Goal: Information Seeking & Learning: Check status

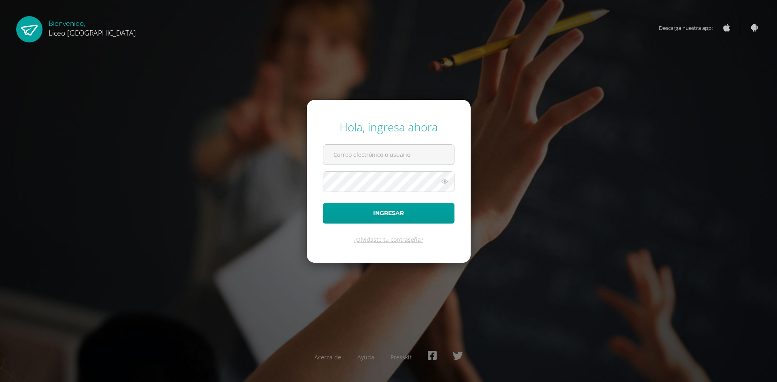
type input "20190776@liceoguatemala.edu.gt"
click at [380, 215] on button "Ingresar" at bounding box center [388, 213] width 131 height 21
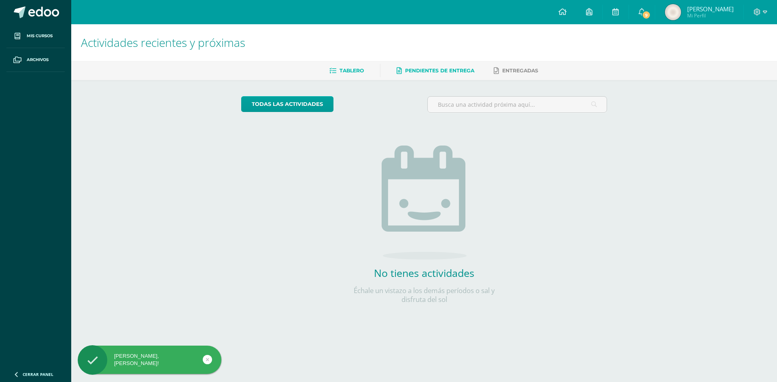
click at [440, 75] on link "Pendientes de entrega" at bounding box center [436, 70] width 78 height 13
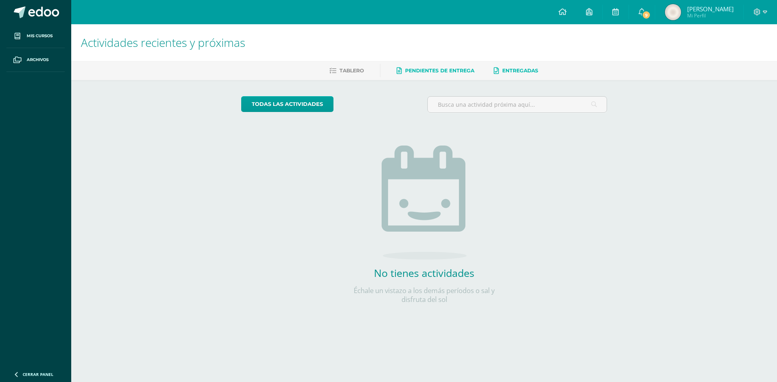
click at [525, 72] on span "Entregadas" at bounding box center [520, 71] width 36 height 6
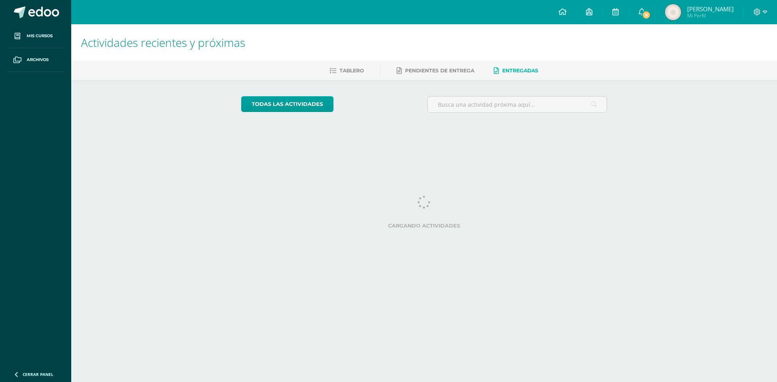
click at [695, 12] on span "[PERSON_NAME]" at bounding box center [710, 9] width 47 height 8
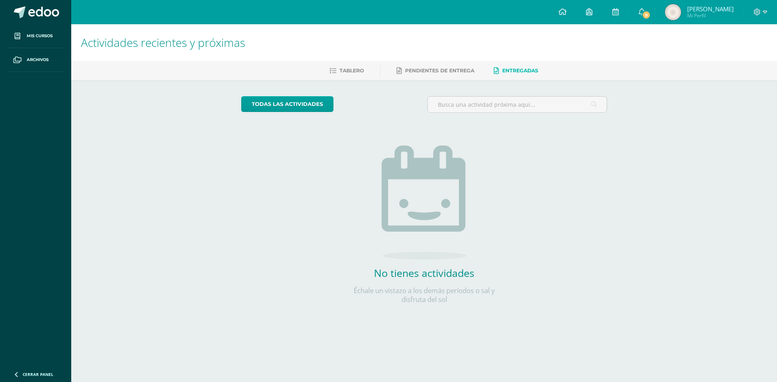
click at [676, 11] on img at bounding box center [673, 12] width 16 height 16
click at [712, 17] on span "Mi Perfil" at bounding box center [710, 15] width 47 height 7
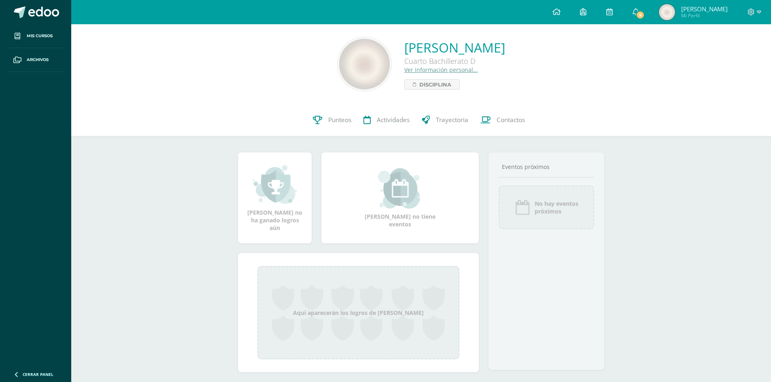
click at [232, 69] on div "[PERSON_NAME] Cuarto Bachillerato D Ver información personal... Disciplina" at bounding box center [421, 64] width 687 height 54
drag, startPoint x: 471, startPoint y: 120, endPoint x: 502, endPoint y: 112, distance: 31.7
click at [471, 120] on link "Trayectoria" at bounding box center [445, 120] width 59 height 32
click at [518, 125] on link "Contactos" at bounding box center [502, 120] width 57 height 32
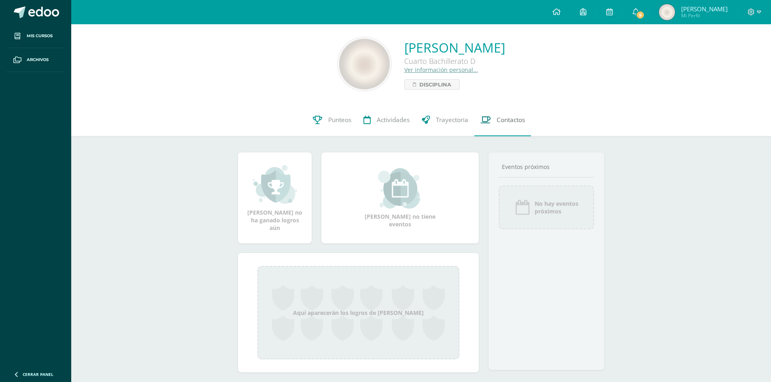
click at [518, 125] on link "Contactos" at bounding box center [502, 120] width 57 height 32
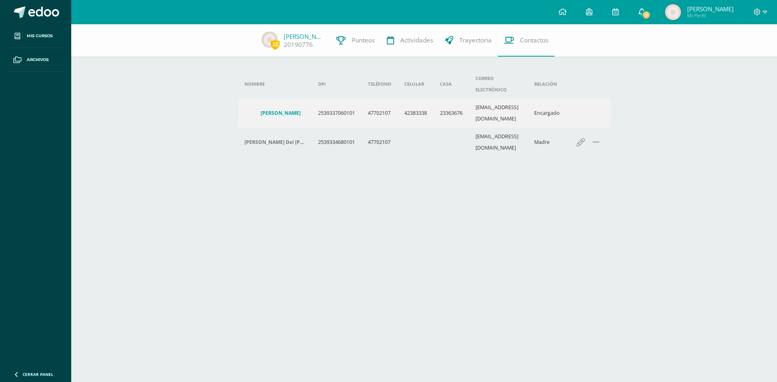
click at [651, 12] on span "9" at bounding box center [646, 15] width 9 height 9
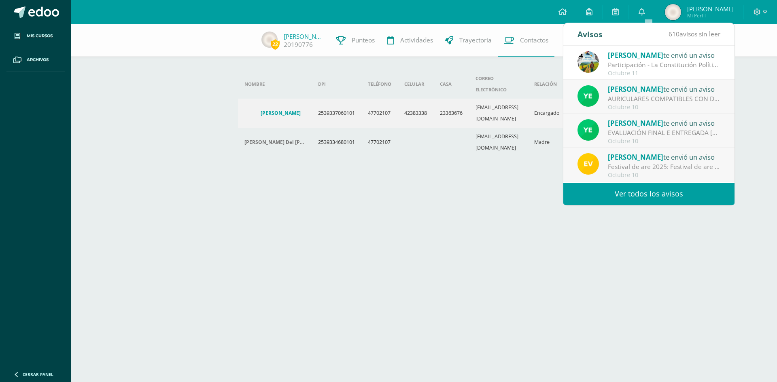
click at [698, 187] on html "Mis cursos Archivos Cerrar panel Ciencias Sociales y Formación Ciudadana Cuarto…" at bounding box center [388, 93] width 777 height 187
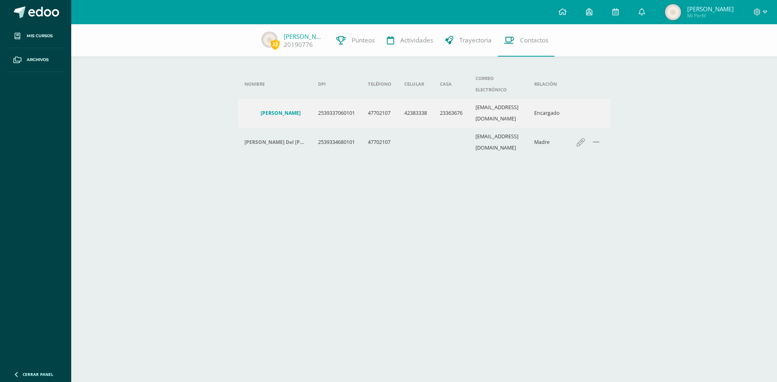
click at [265, 166] on html "Mis cursos Archivos Cerrar panel Ciencias Sociales y Formación Ciudadana Cuarto…" at bounding box center [388, 93] width 777 height 187
click at [585, 138] on icon "button" at bounding box center [580, 142] width 9 height 9
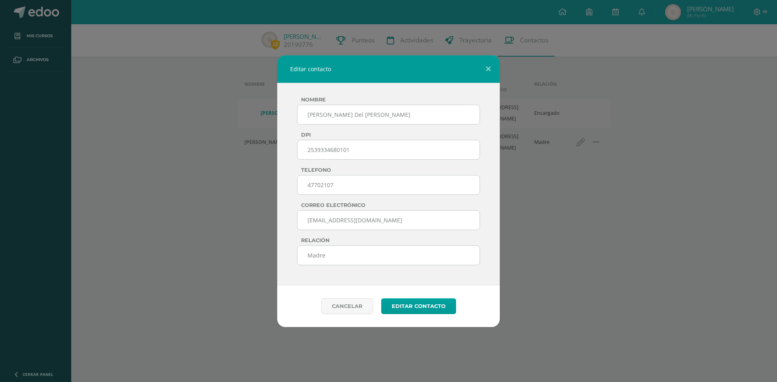
click at [401, 117] on input "Lilian Adriana Ruiz Del Cid de Escobar" at bounding box center [388, 115] width 183 height 20
click at [341, 153] on input "2539334680101" at bounding box center [388, 150] width 183 height 20
click at [394, 309] on button "editar contacto" at bounding box center [418, 307] width 75 height 16
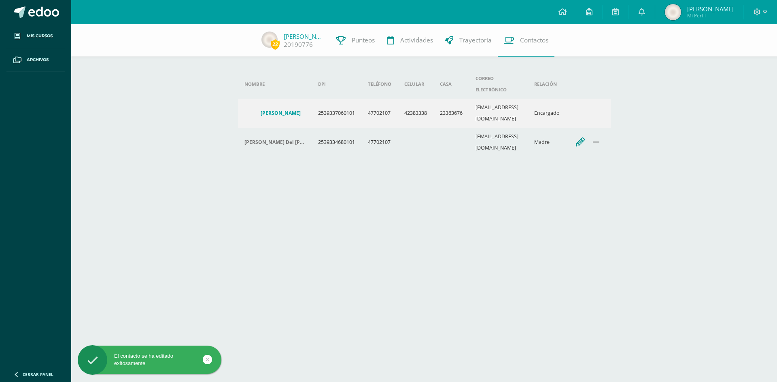
click at [585, 138] on icon "button" at bounding box center [580, 142] width 9 height 9
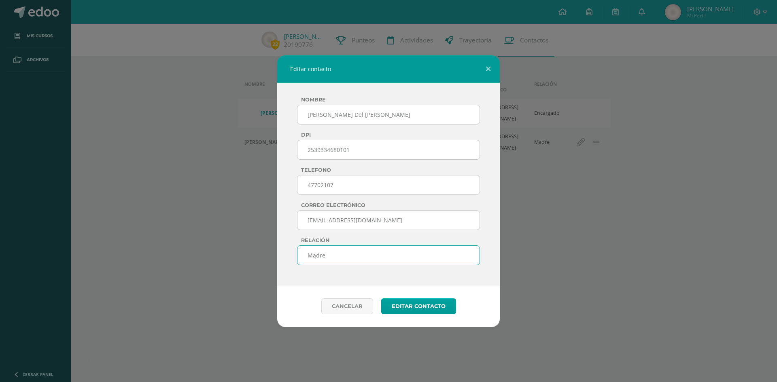
click at [339, 253] on input "Madre" at bounding box center [388, 256] width 183 height 20
type input "M"
type input "papi"
click at [381, 299] on button "editar contacto" at bounding box center [418, 307] width 75 height 16
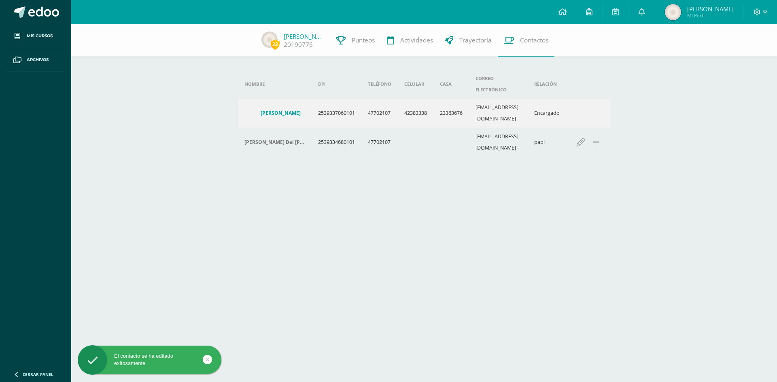
click at [693, 16] on span "[PERSON_NAME] Mi Perfil" at bounding box center [699, 12] width 72 height 16
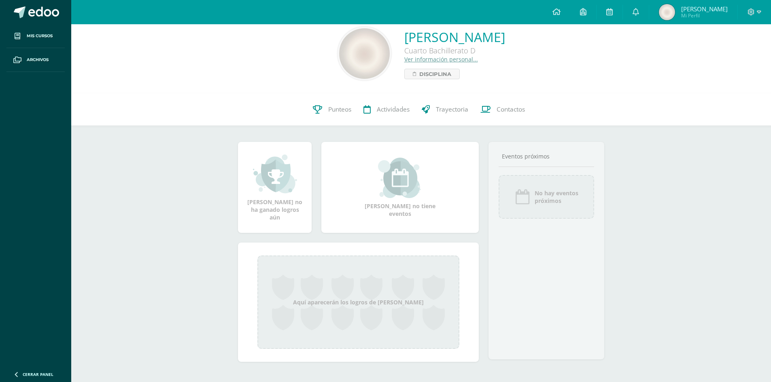
scroll to position [16, 0]
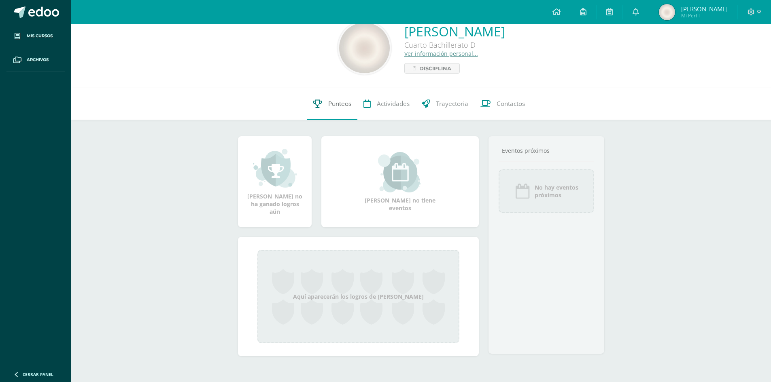
click at [335, 106] on span "Punteos" at bounding box center [339, 104] width 23 height 8
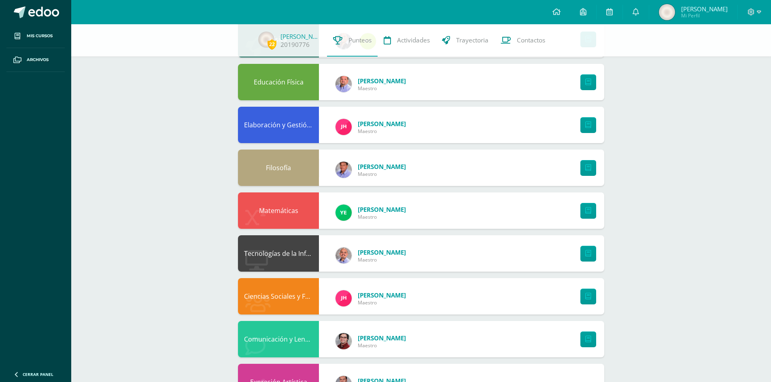
scroll to position [312, 0]
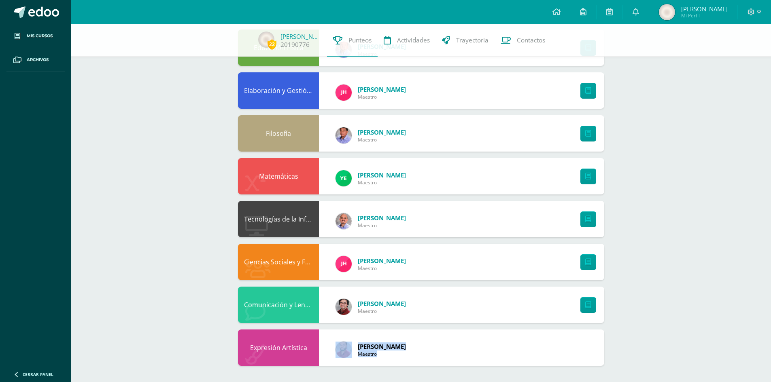
click at [320, 333] on div "Expresión Artística [PERSON_NAME] Maestro" at bounding box center [421, 348] width 366 height 36
drag, startPoint x: 377, startPoint y: 210, endPoint x: 374, endPoint y: 216, distance: 7.2
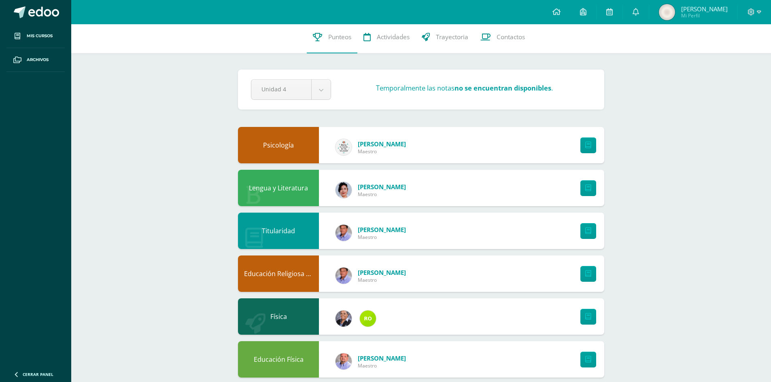
scroll to position [0, 0]
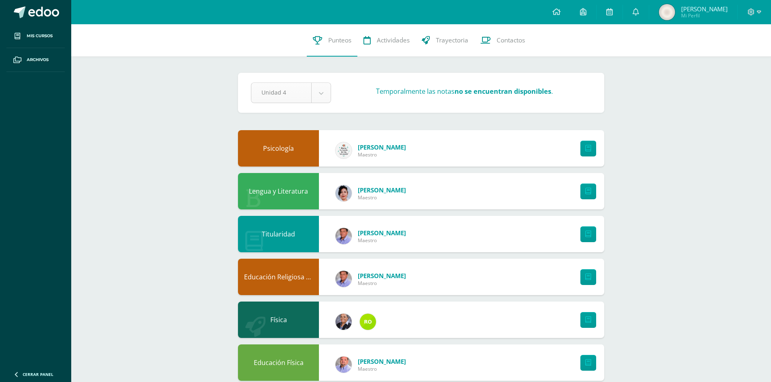
click at [295, 91] on body "Mis cursos Archivos Cerrar panel Ciencias Sociales y Formación Ciudadana Cuarto…" at bounding box center [385, 349] width 771 height 698
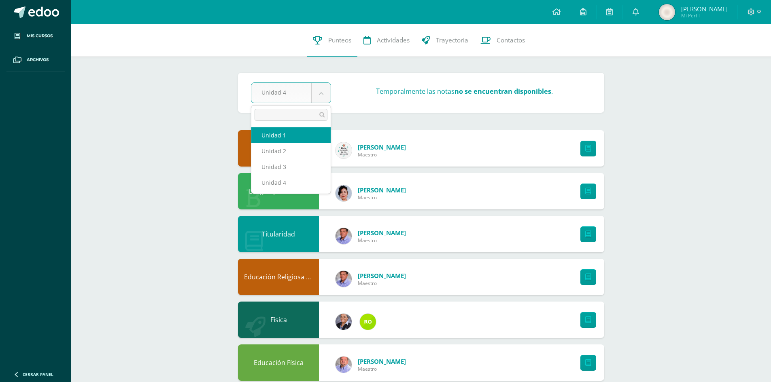
select select "Unidad 1"
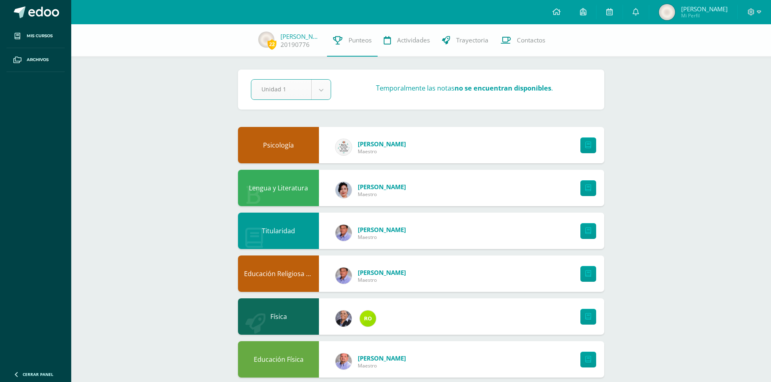
scroll to position [302, 0]
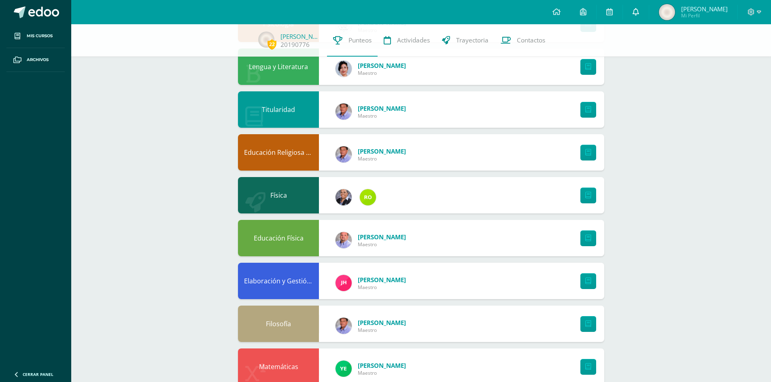
click at [639, 3] on link at bounding box center [636, 12] width 26 height 24
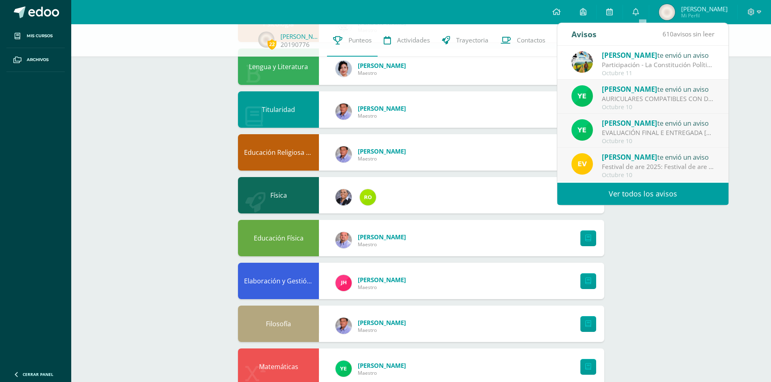
click at [638, 199] on link "Ver todos los avisos" at bounding box center [642, 194] width 171 height 22
click at [633, 197] on link "Ver todos los avisos" at bounding box center [642, 194] width 171 height 22
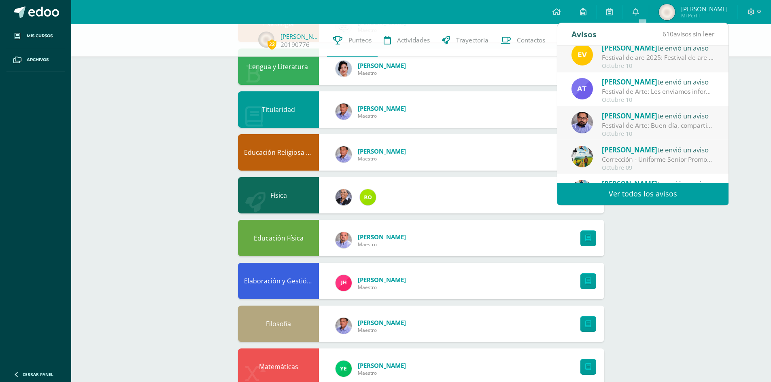
scroll to position [38, 0]
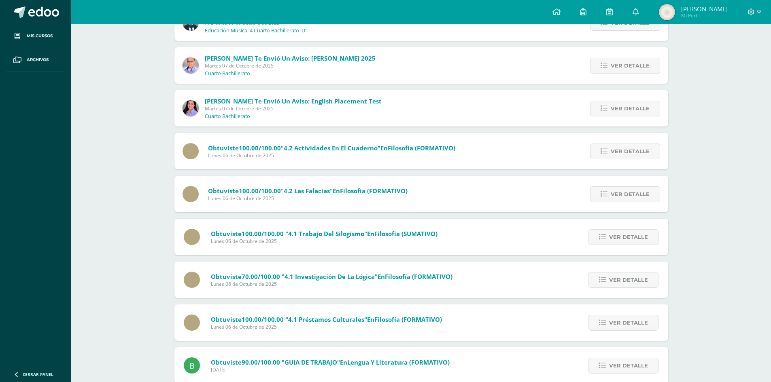
scroll to position [324, 0]
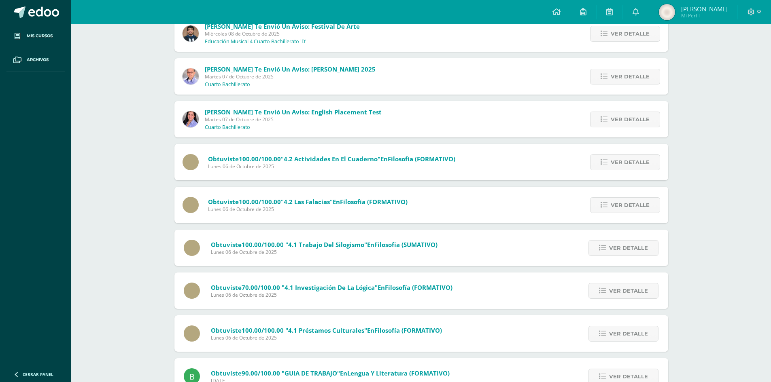
drag, startPoint x: 237, startPoint y: 155, endPoint x: 424, endPoint y: 175, distance: 188.3
click at [304, 162] on span "Obtuviste 100.00/100.00 "4.2 Actividades en el cuaderno" en Filosofía (FORMATIV…" at bounding box center [331, 159] width 247 height 8
drag, startPoint x: 326, startPoint y: 211, endPoint x: 202, endPoint y: 249, distance: 129.1
click at [364, 215] on div "Notificaciones Sin leer (610) Leídos Marcar todas como leídas [PERSON_NAME] te …" at bounding box center [421, 192] width 700 height 982
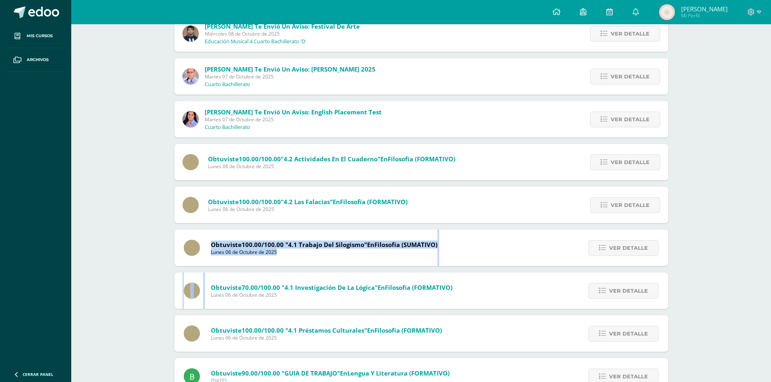
drag, startPoint x: 223, startPoint y: 265, endPoint x: 300, endPoint y: 246, distance: 79.6
click at [366, 282] on div "Yesenia Lucero te envió un aviso: AURICULARES COMPATIBLES CON DISPOSITIVO PARA …" at bounding box center [421, 233] width 494 height 865
drag, startPoint x: 282, startPoint y: 333, endPoint x: 288, endPoint y: 333, distance: 6.5
click at [284, 333] on span "Obtuviste 100.00/100.00 "4.1 Préstamos culturales" en Filosofía (FORMATIVO)" at bounding box center [326, 331] width 231 height 8
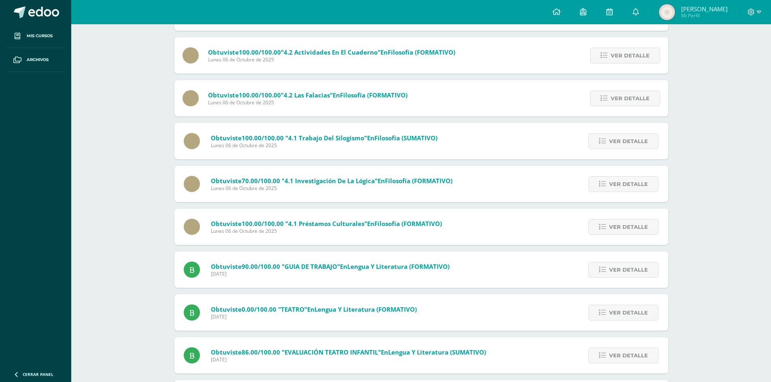
scroll to position [445, 0]
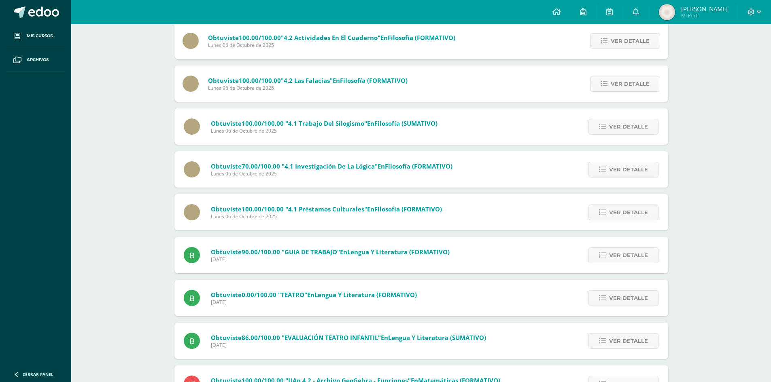
drag, startPoint x: 244, startPoint y: 297, endPoint x: 281, endPoint y: 290, distance: 37.9
click at [281, 290] on div "Obtuviste 0.00/100.00 "TEATRO" en Lengua y Literatura (FORMATIVO) Sábado 04 de …" at bounding box center [300, 298] width 252 height 36
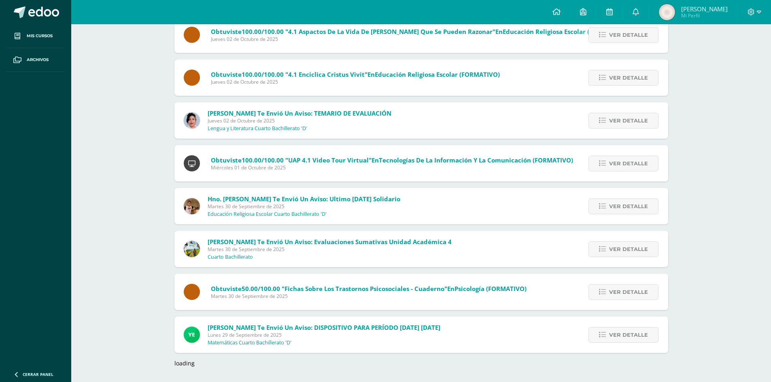
scroll to position [1482, 0]
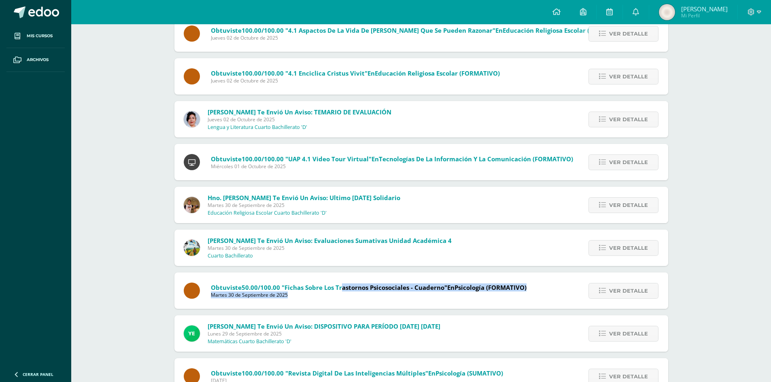
drag, startPoint x: 216, startPoint y: 293, endPoint x: 340, endPoint y: 288, distance: 124.3
click at [340, 288] on span "Obtuviste 50.00/100.00 "Fichas sobre los trastornos psicosociales - cuaderno" e…" at bounding box center [369, 291] width 316 height 15
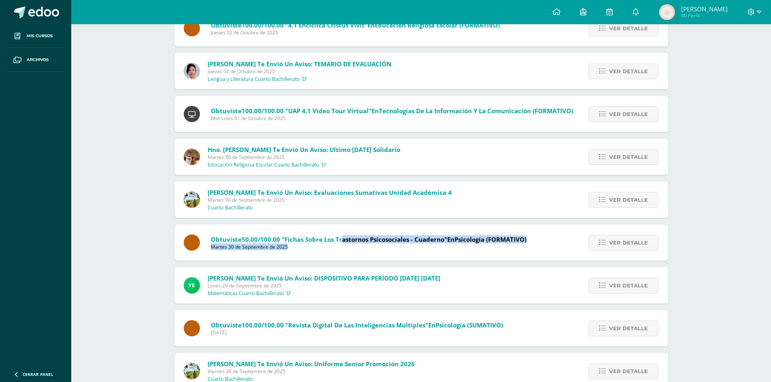
scroll to position [1603, 0]
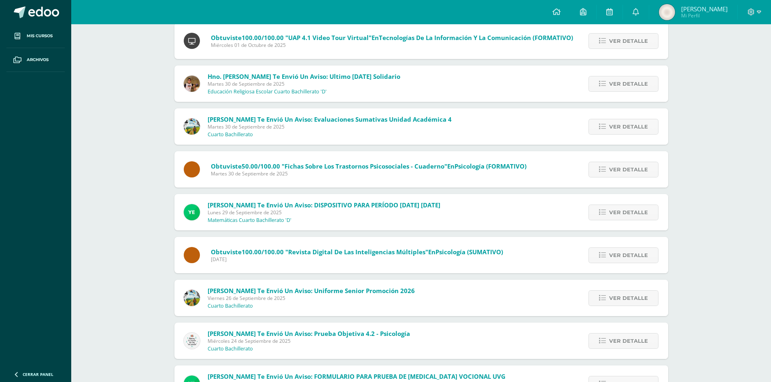
click at [264, 254] on span "100.00/100.00" at bounding box center [263, 252] width 42 height 8
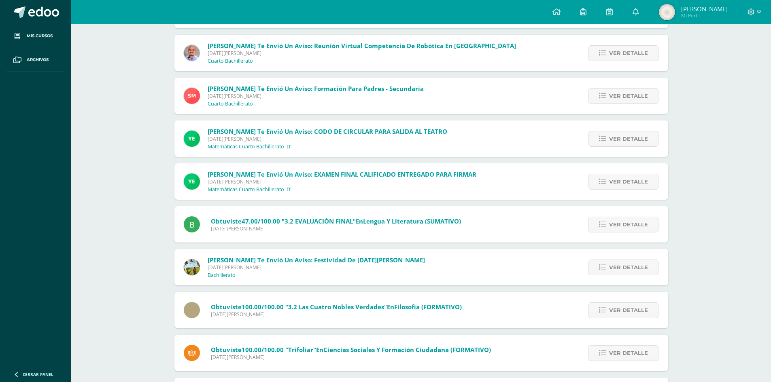
scroll to position [3480, 0]
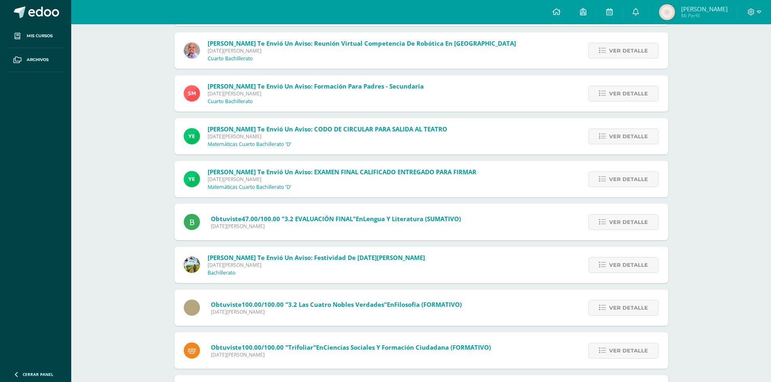
drag, startPoint x: 226, startPoint y: 305, endPoint x: 291, endPoint y: 309, distance: 64.9
click at [291, 309] on span "Obtuviste 100.00/100.00 "3.2 las cuatro nobles verdades" en Filosofía (FORMATIV…" at bounding box center [336, 308] width 251 height 15
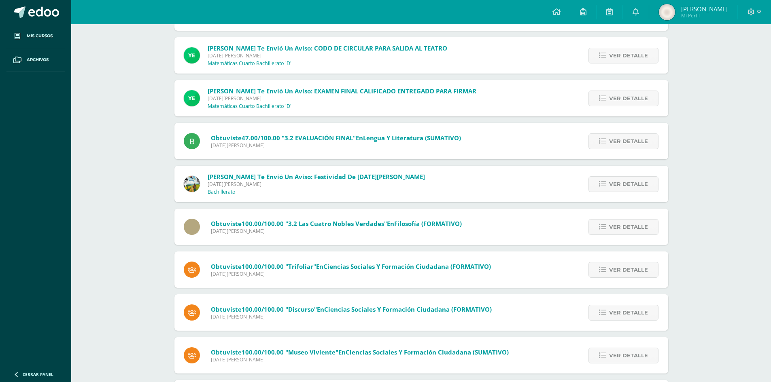
drag, startPoint x: 305, startPoint y: 263, endPoint x: 230, endPoint y: 266, distance: 75.3
click at [230, 266] on span "Obtuviste 100.00/100.00 "Trifoliar" en Ciencias Sociales y Formación Ciudadana …" at bounding box center [351, 267] width 280 height 8
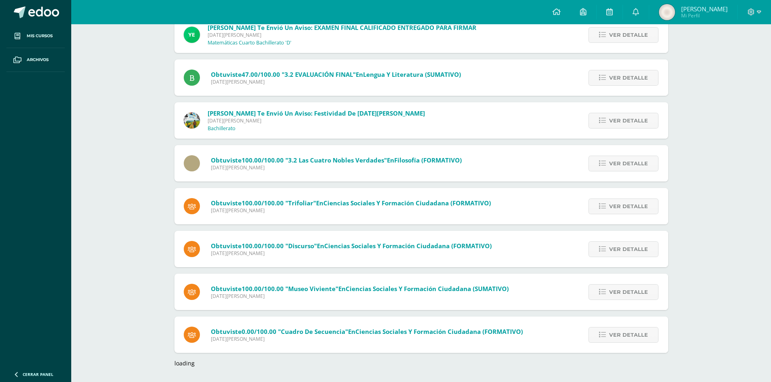
scroll to position [3626, 0]
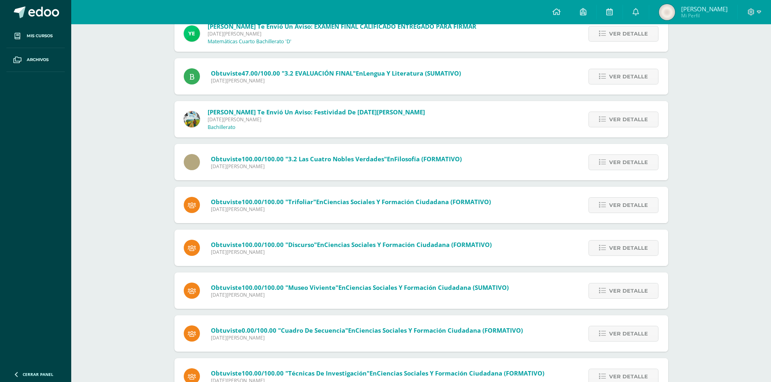
drag, startPoint x: 240, startPoint y: 327, endPoint x: 322, endPoint y: 338, distance: 83.3
click at [322, 338] on span "Obtuviste 0.00/100.00 "Cuadro de Secuencia" en Ciencias Sociales y Formación Ci…" at bounding box center [367, 334] width 312 height 15
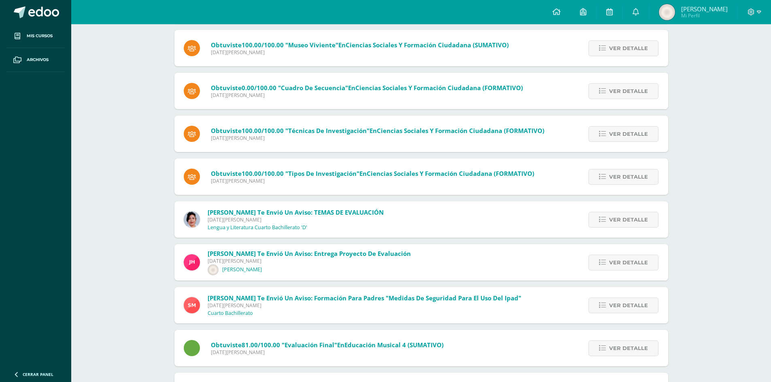
scroll to position [3950, 0]
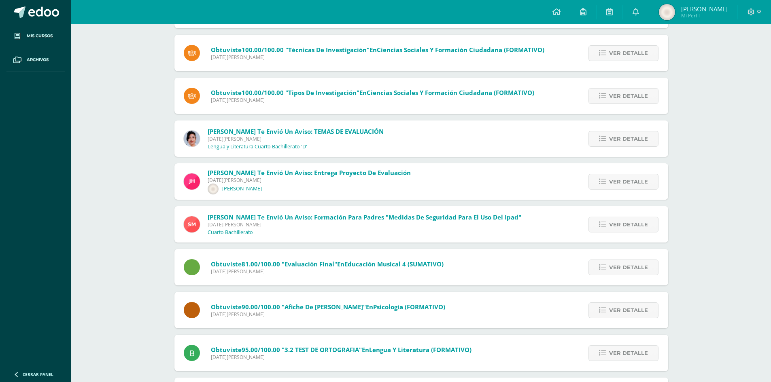
drag, startPoint x: 231, startPoint y: 259, endPoint x: 398, endPoint y: 271, distance: 167.1
click at [398, 271] on div "Obtuviste 81.00/100.00 "Evaluación Final" en Educación Musical 4 (SUMATIVO) Lun…" at bounding box center [313, 267] width 279 height 36
click at [320, 320] on div "Obtuviste 90.00/100.00 "Afiche de Abraham Maslow" en Psicología (FORMATIVO) Lun…" at bounding box center [314, 310] width 281 height 36
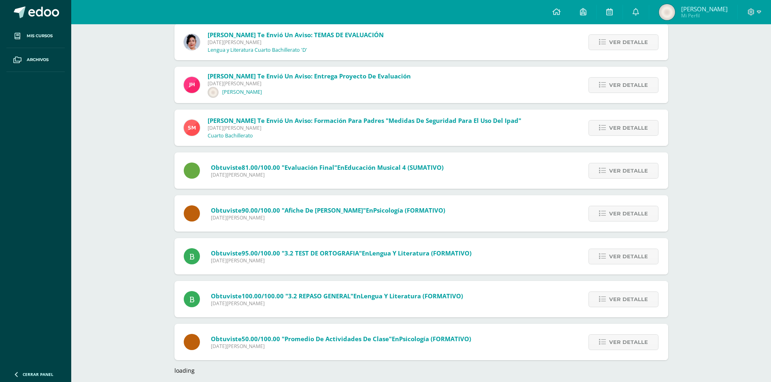
scroll to position [4055, 0]
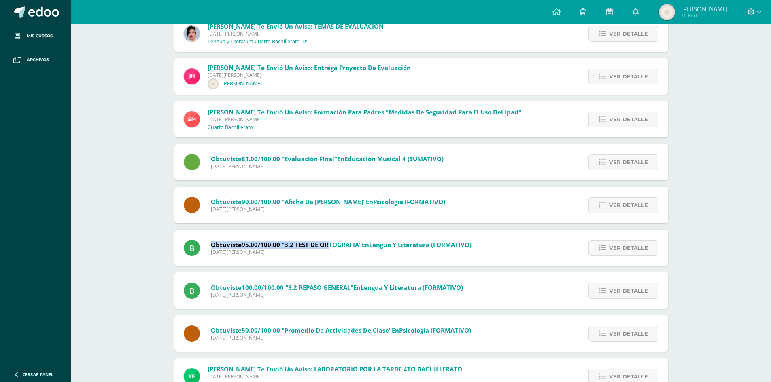
drag, startPoint x: 231, startPoint y: 238, endPoint x: 327, endPoint y: 243, distance: 95.6
click at [327, 243] on div "Obtuviste 95.00/100.00 "3.2 TEST DE ORTOGRAFIA" en Lengua y Literatura (FORMATI…" at bounding box center [327, 248] width 307 height 36
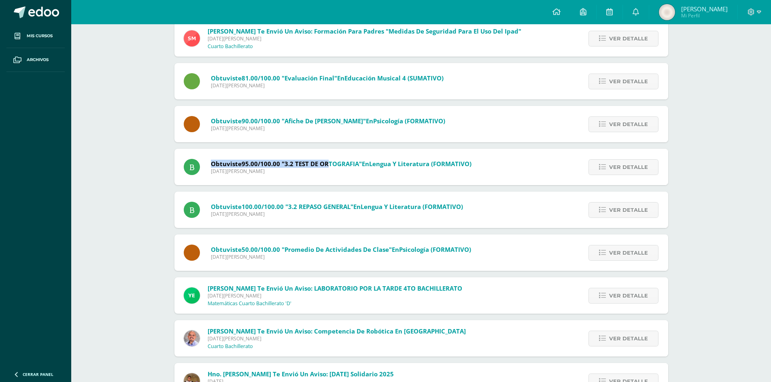
scroll to position [4176, 0]
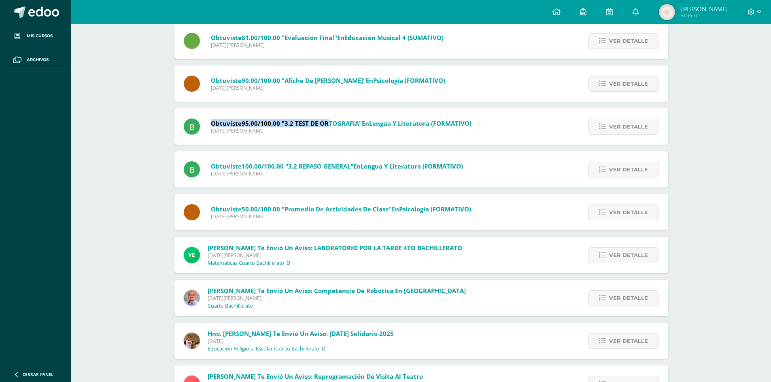
drag, startPoint x: 234, startPoint y: 210, endPoint x: 348, endPoint y: 229, distance: 115.3
click at [348, 229] on div "Obtuviste 50.00/100.00 "Promedio de actividades de clase" en Psicología (FORMAT…" at bounding box center [327, 212] width 307 height 36
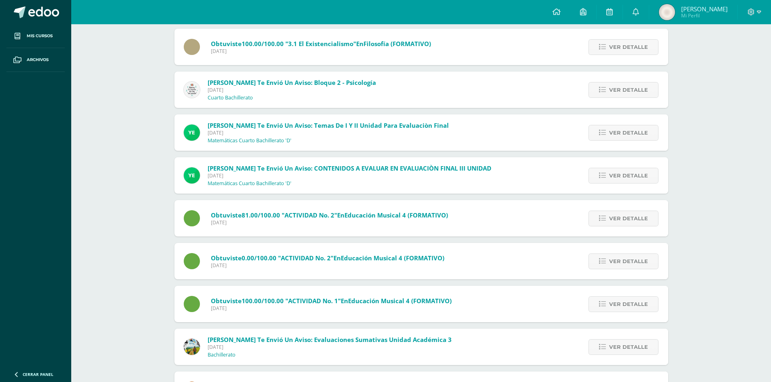
scroll to position [4686, 0]
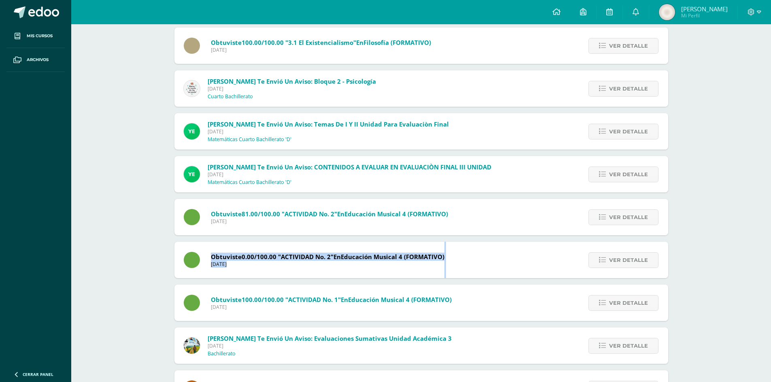
drag, startPoint x: 373, startPoint y: 267, endPoint x: 587, endPoint y: 267, distance: 214.4
click at [587, 267] on div "Obtuviste 0.00/100.00 "ACTIVIDAD No. 2" en Educación Musical 4 (FORMATIVO) Lune…" at bounding box center [421, 260] width 494 height 36
click at [268, 255] on span "0.00/100.00" at bounding box center [259, 257] width 35 height 8
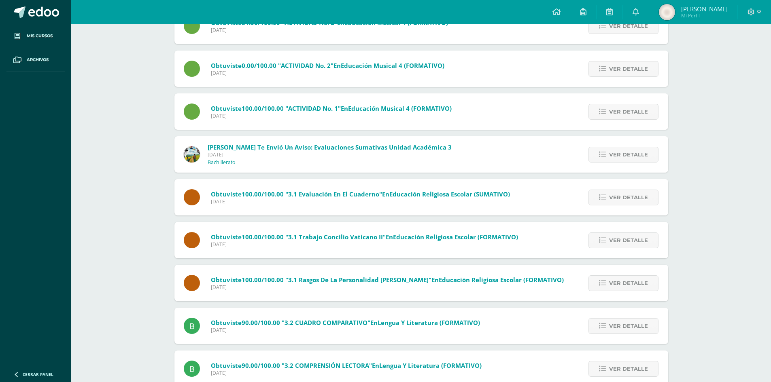
scroll to position [4913, 0]
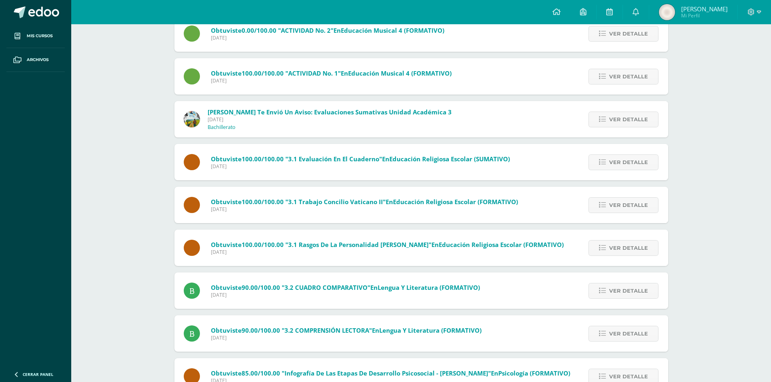
click at [712, 11] on span "Adriana Maria" at bounding box center [704, 9] width 47 height 8
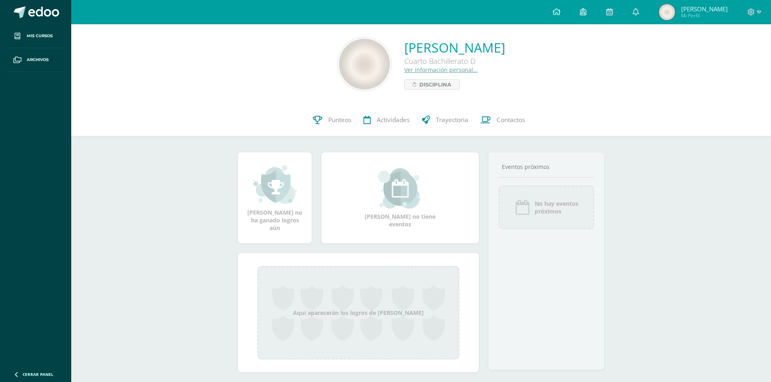
click at [341, 69] on img at bounding box center [364, 64] width 51 height 51
click at [404, 69] on link "Ver información personal..." at bounding box center [441, 70] width 74 height 8
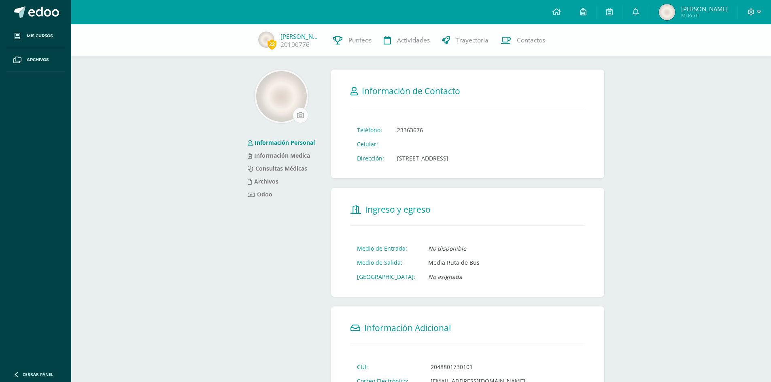
click at [303, 112] on input "file" at bounding box center [300, 115] width 15 height 15
type input "C:\fakepath\Captura de pantalla [DATE] 110406.png"
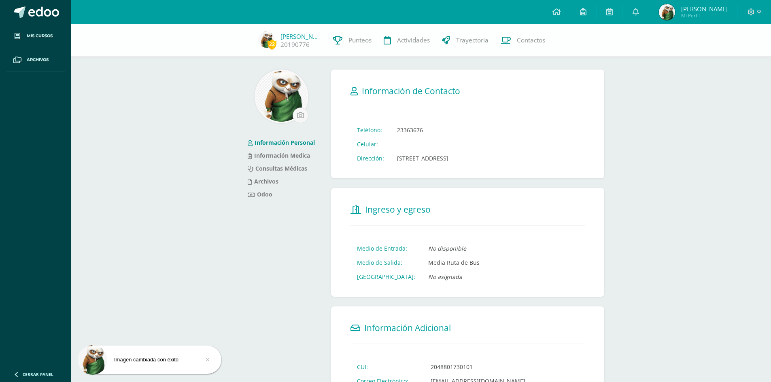
click at [712, 18] on span "Mi Perfil" at bounding box center [704, 15] width 47 height 7
click at [758, 12] on icon at bounding box center [759, 11] width 4 height 7
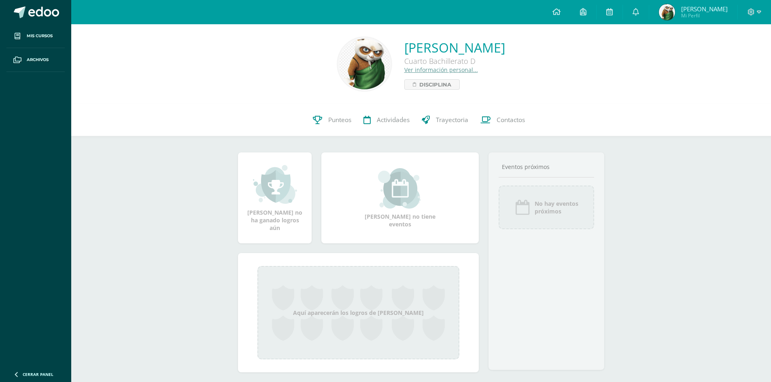
click at [746, 15] on div at bounding box center [754, 12] width 33 height 24
click at [756, 14] on span at bounding box center [754, 12] width 14 height 9
click at [714, 55] on link "Cerrar sesión" at bounding box center [729, 55] width 64 height 12
